Goal: Navigation & Orientation: Find specific page/section

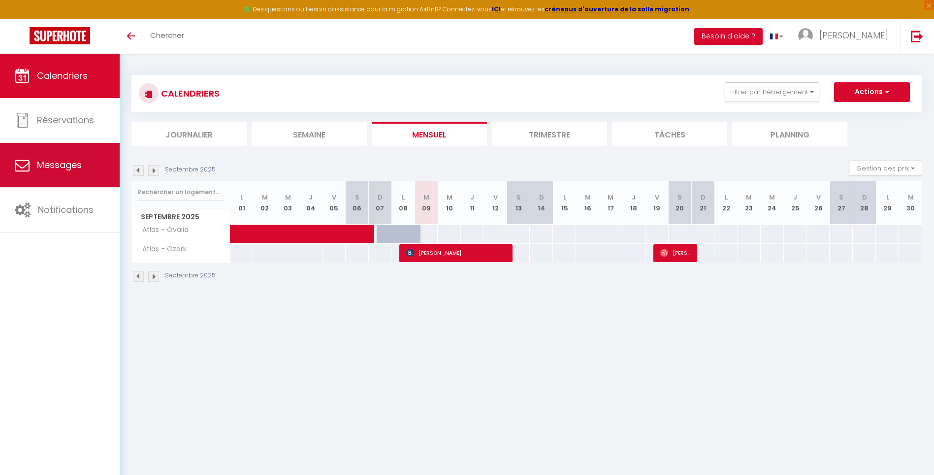
click at [69, 165] on span "Messages" at bounding box center [59, 165] width 45 height 12
select select "message"
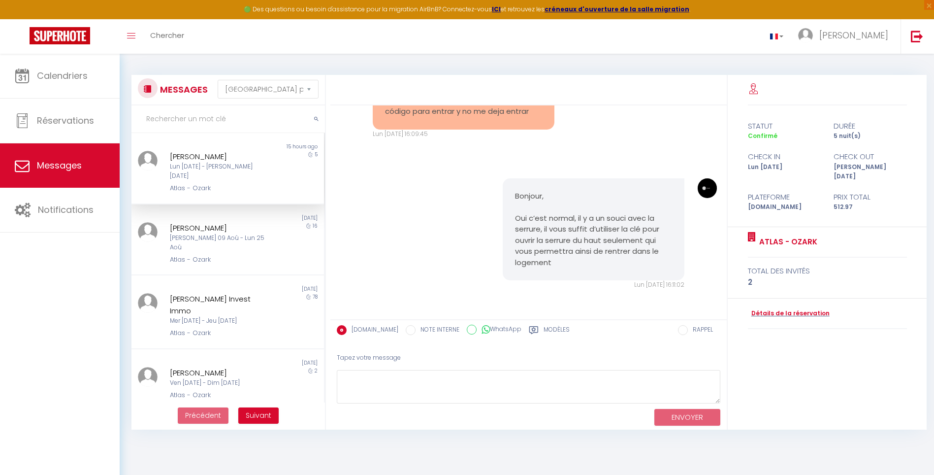
scroll to position [2814, 0]
click at [239, 222] on div "[PERSON_NAME]" at bounding box center [219, 228] width 99 height 12
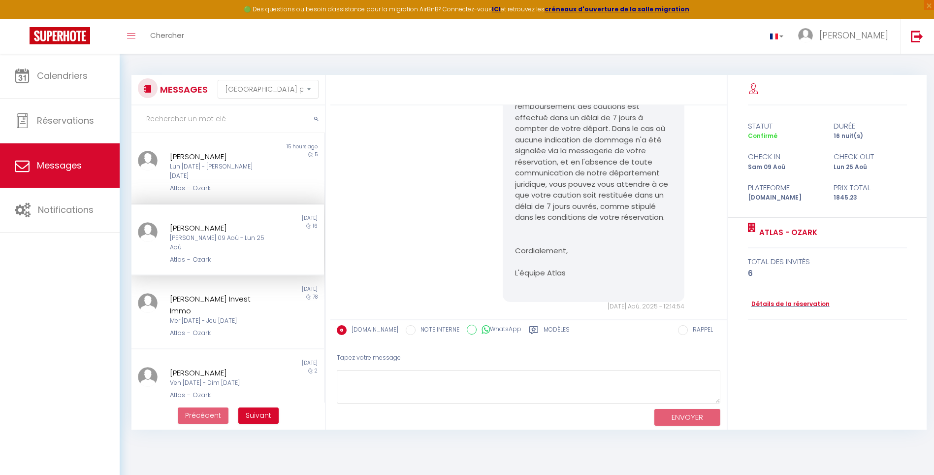
scroll to position [2947, 0]
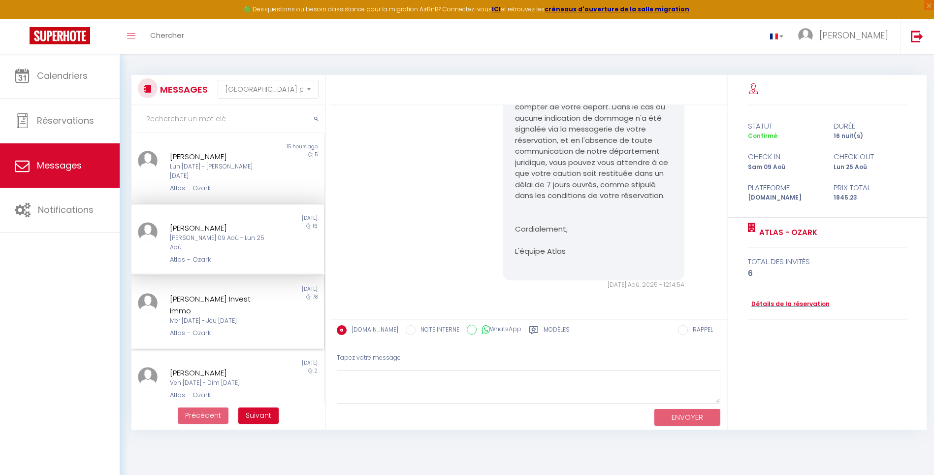
click at [229, 297] on div "[PERSON_NAME] Invest Immo" at bounding box center [219, 304] width 99 height 23
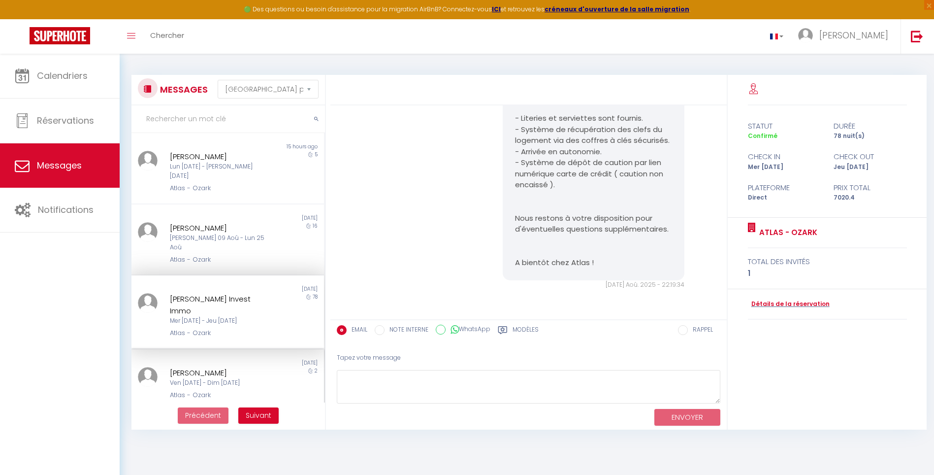
click at [222, 367] on div "[PERSON_NAME]" at bounding box center [219, 373] width 99 height 12
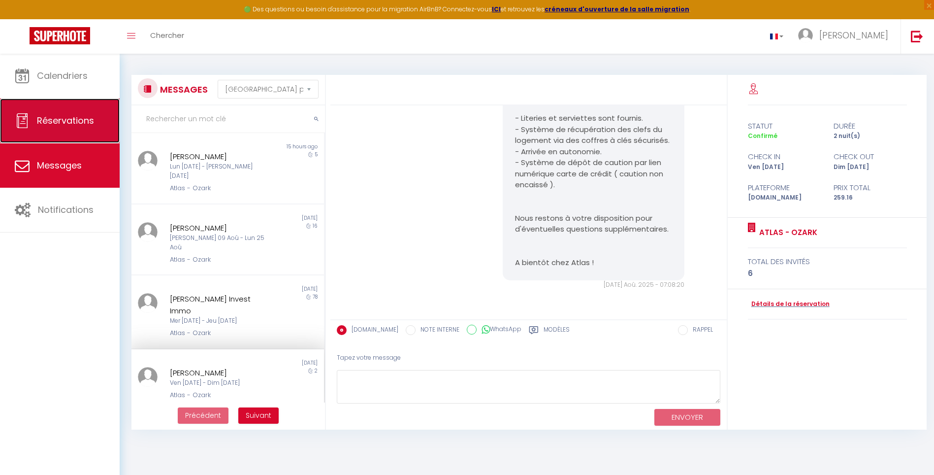
click at [40, 107] on link "Réservations" at bounding box center [60, 120] width 120 height 44
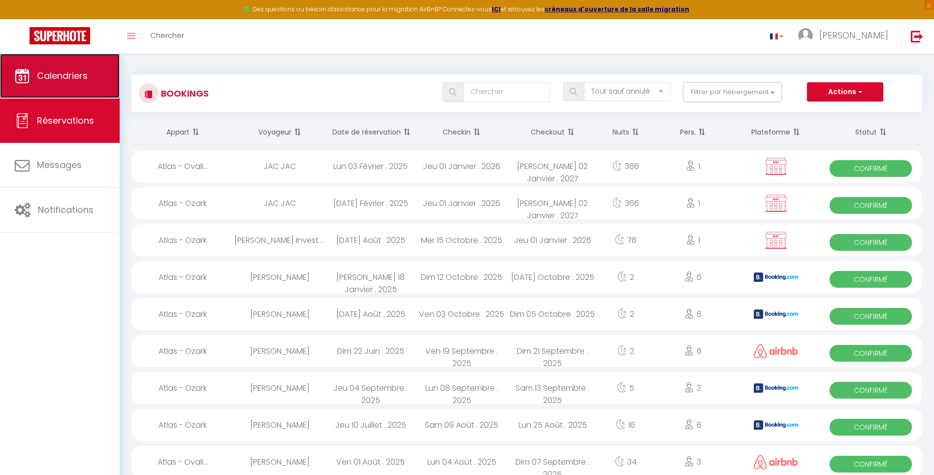
click at [48, 76] on span "Calendriers" at bounding box center [62, 75] width 51 height 12
